Goal: Transaction & Acquisition: Obtain resource

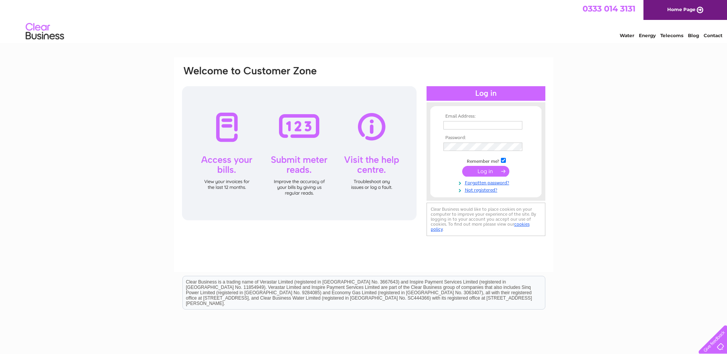
type input "sales@1stchoiceliving.co.uk"
click at [486, 170] on input "submit" at bounding box center [485, 171] width 47 height 11
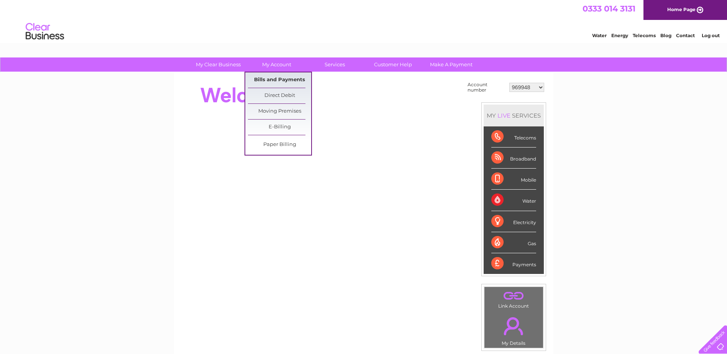
click at [289, 77] on link "Bills and Payments" at bounding box center [279, 79] width 63 height 15
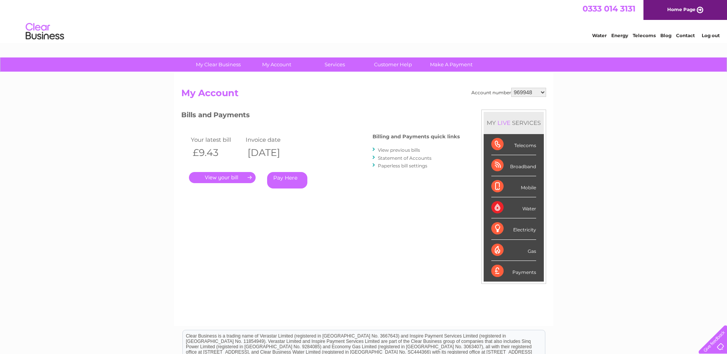
click at [234, 177] on link "." at bounding box center [222, 177] width 67 height 11
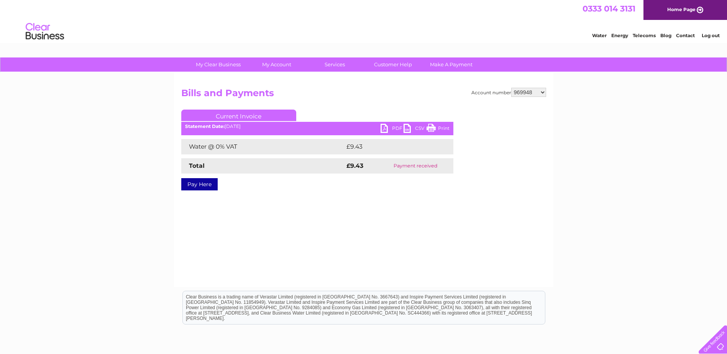
click at [392, 126] on link "PDF" at bounding box center [391, 129] width 23 height 11
click at [519, 93] on select "969948 969949 993506 1110276 1110279 30316477" at bounding box center [528, 92] width 35 height 9
select select "969949"
click at [511, 88] on select "969948 969949 993506 1110276 1110279 30316477" at bounding box center [528, 92] width 35 height 9
click at [392, 125] on link "PDF" at bounding box center [391, 129] width 23 height 11
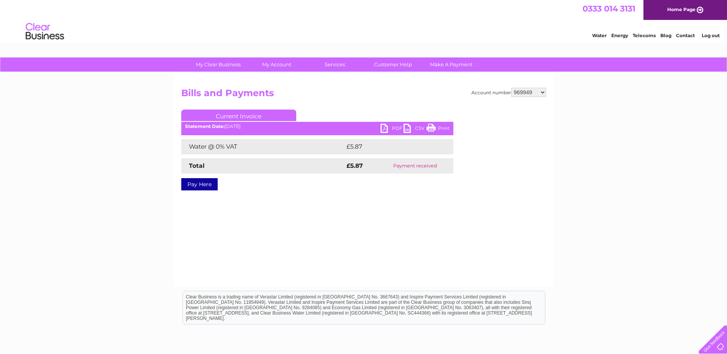
click at [529, 90] on select "969948 969949 993506 1110276 1110279 30316477" at bounding box center [528, 92] width 35 height 9
select select "993506"
click at [511, 88] on select "969948 969949 993506 1110276 1110279 30316477" at bounding box center [528, 92] width 35 height 9
click at [529, 96] on select "969948 969949 993506 1110276 1110279 30316477" at bounding box center [528, 92] width 35 height 9
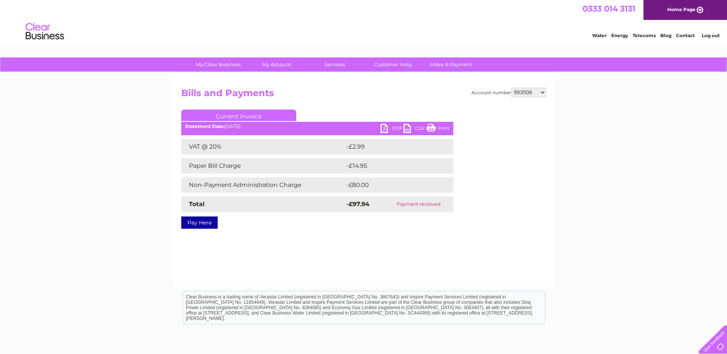
drag, startPoint x: 532, startPoint y: 93, endPoint x: 531, endPoint y: 98, distance: 4.3
click at [532, 93] on select "969948 969949 993506 1110276 1110279 30316477" at bounding box center [528, 92] width 35 height 9
select select "1110276"
click at [511, 88] on select "969948 969949 993506 1110276 1110279 30316477" at bounding box center [528, 92] width 35 height 9
click at [525, 94] on select "969948 969949 993506 1110276 1110279 30316477" at bounding box center [528, 92] width 35 height 9
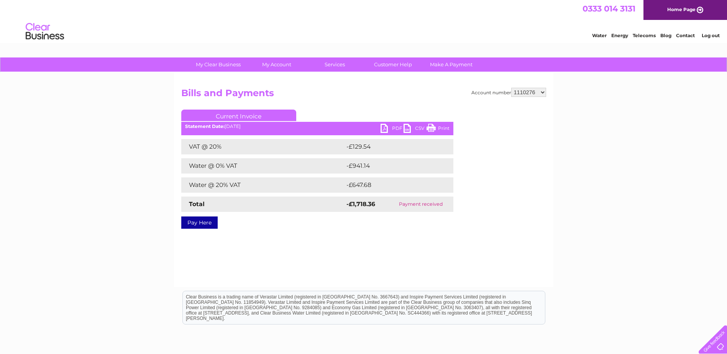
select select "1110279"
click at [511, 88] on select "969948 969949 993506 1110276 1110279 30316477" at bounding box center [528, 92] width 35 height 9
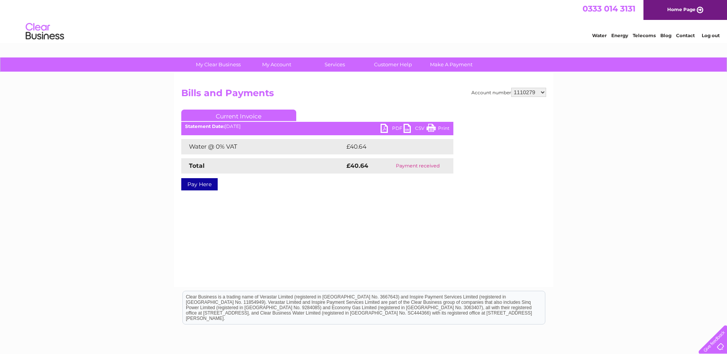
click at [397, 129] on link "PDF" at bounding box center [391, 129] width 23 height 11
click at [528, 95] on select "969948 969949 993506 1110276 1110279 30316477" at bounding box center [528, 92] width 35 height 9
select select "30316477"
click at [511, 88] on select "969948 969949 993506 1110276 1110279 30316477" at bounding box center [528, 92] width 35 height 9
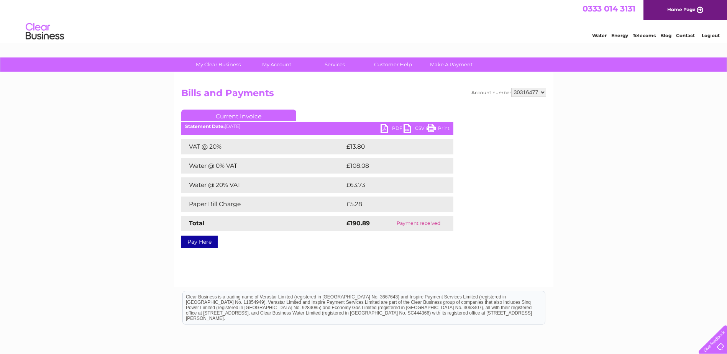
click at [393, 128] on link "PDF" at bounding box center [391, 129] width 23 height 11
